Goal: Find specific page/section: Find specific page/section

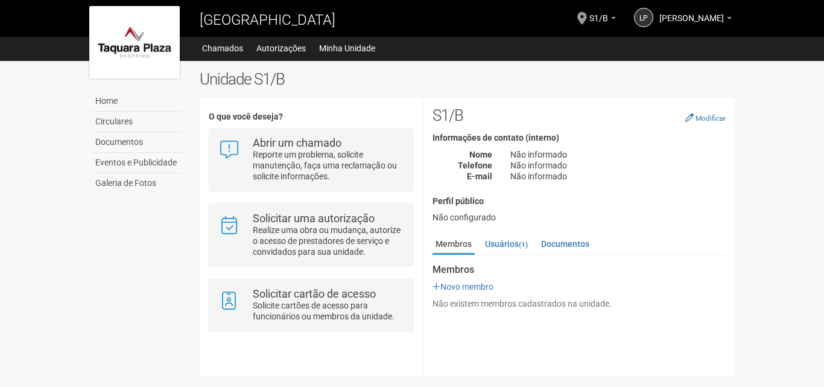
click at [340, 70] on h2 "Unidade S1/B" at bounding box center [467, 79] width 535 height 18
click at [129, 145] on link "Documentos" at bounding box center [136, 142] width 89 height 21
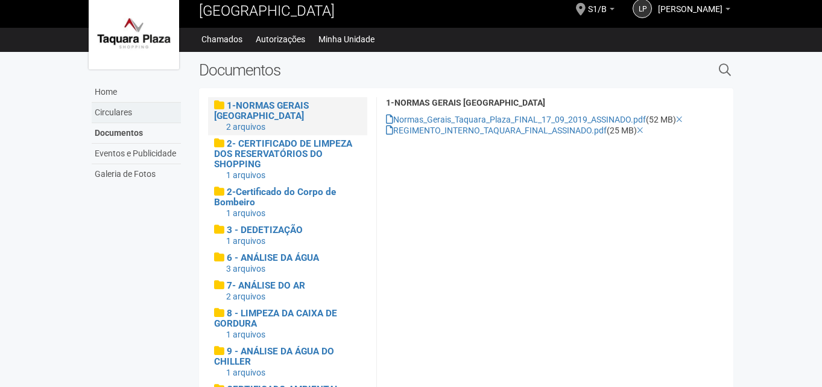
scroll to position [8, 0]
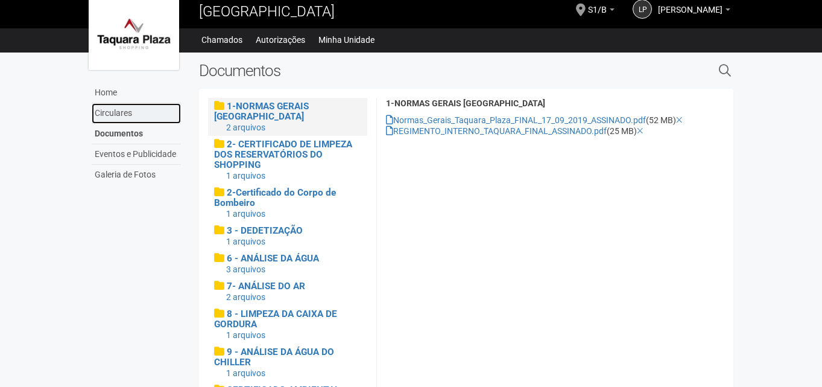
click at [106, 117] on link "Circulares" at bounding box center [136, 113] width 89 height 21
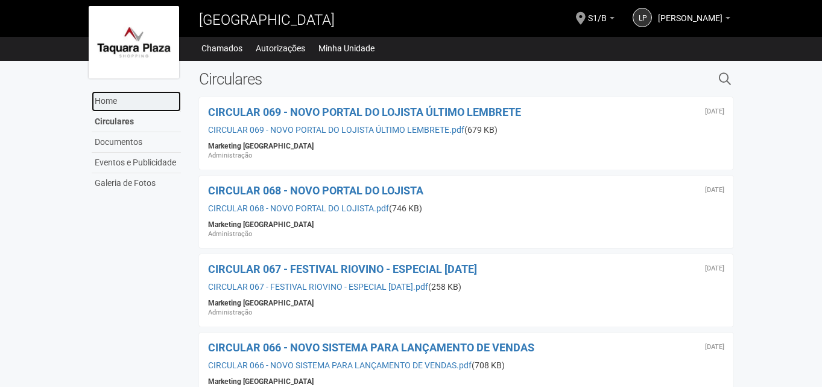
click at [116, 98] on link "Home" at bounding box center [136, 101] width 89 height 21
